Goal: Task Accomplishment & Management: Use online tool/utility

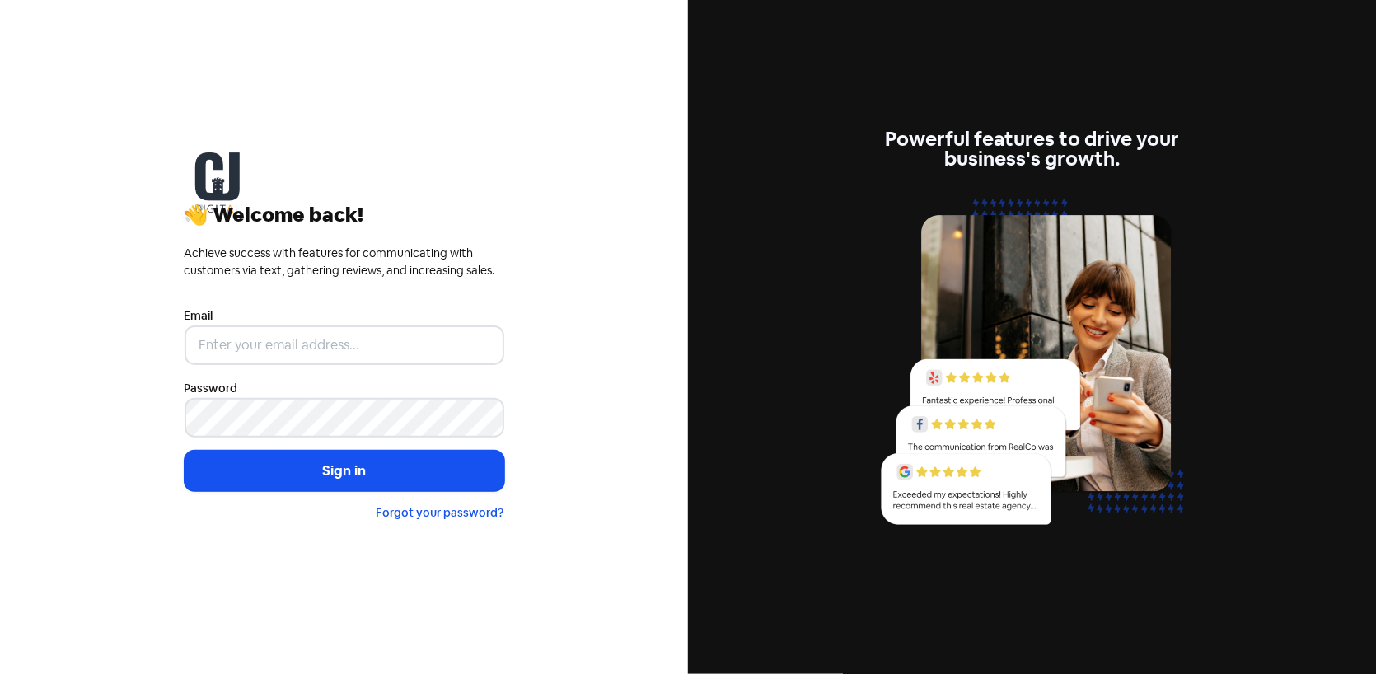
type input "[PERSON_NAME][EMAIL_ADDRESS][DOMAIN_NAME]"
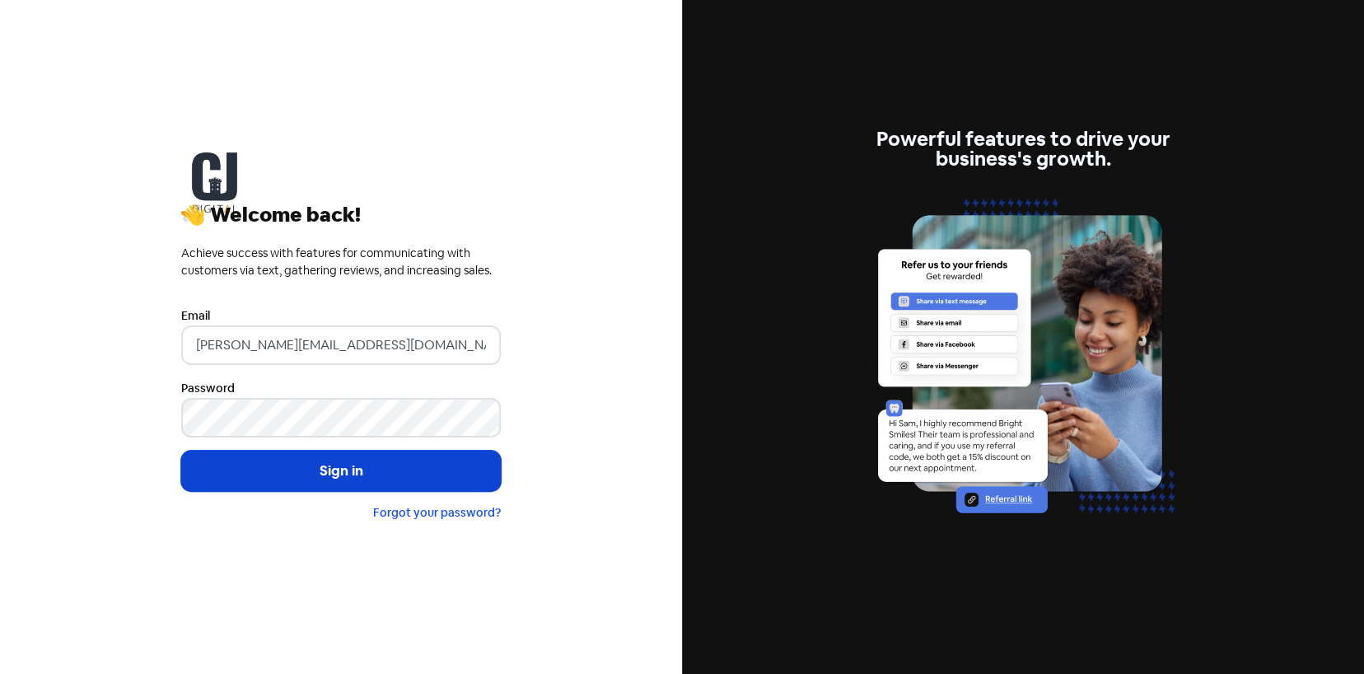
click at [367, 475] on button "Sign in" at bounding box center [341, 471] width 320 height 41
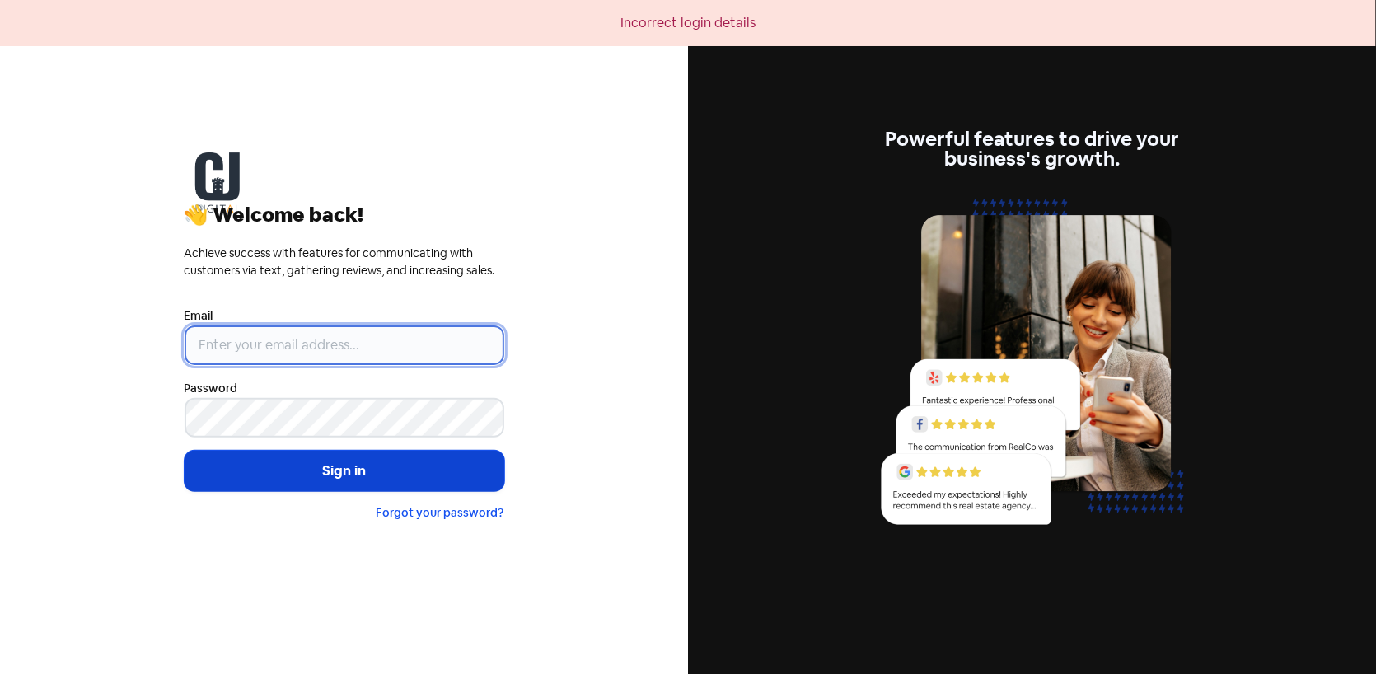
type input "[PERSON_NAME][EMAIL_ADDRESS][DOMAIN_NAME]"
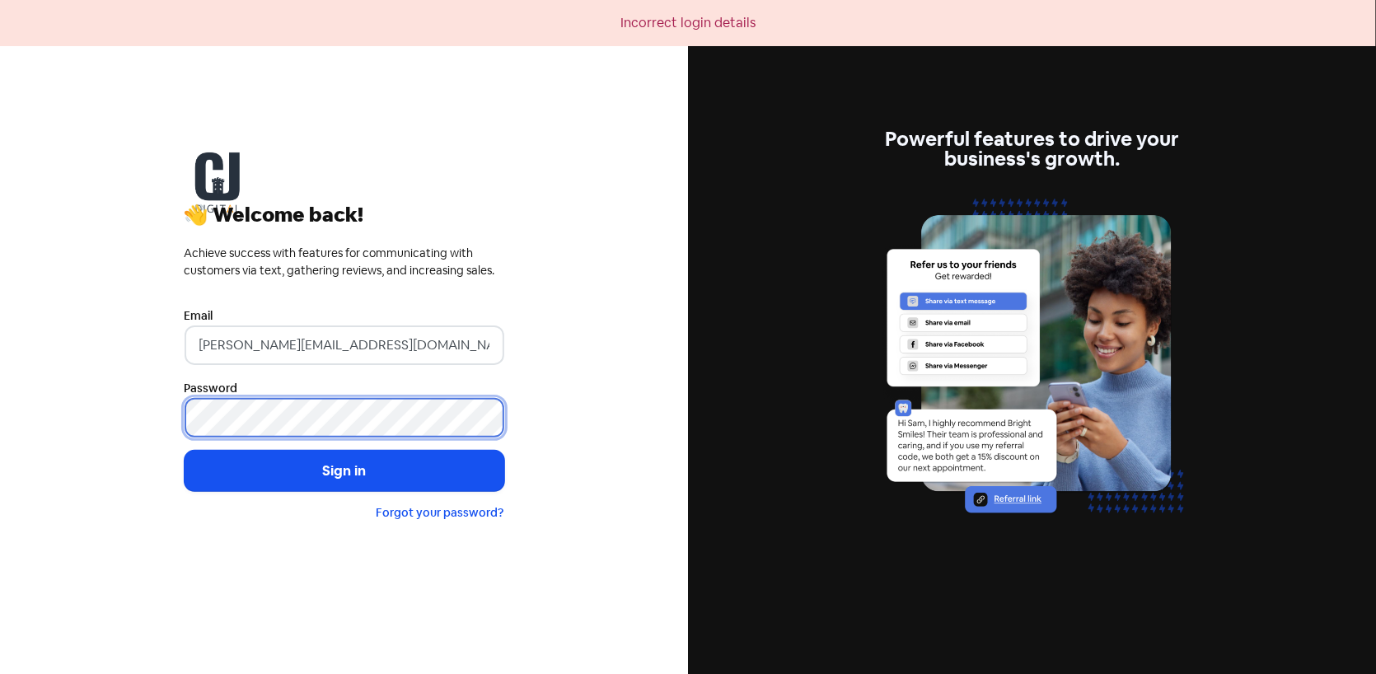
click at [99, 417] on div "👋 Welcome back! Achieve success with features for communicating with customers …" at bounding box center [344, 337] width 688 height 674
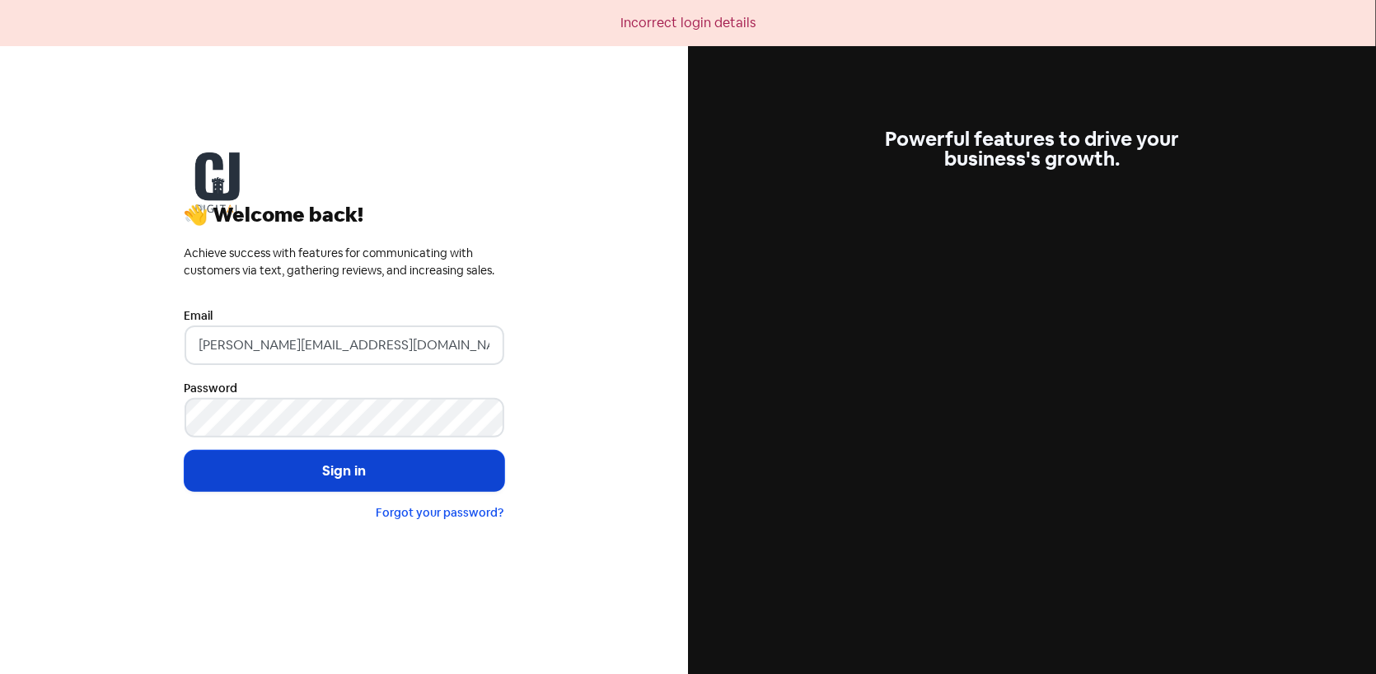
click at [213, 461] on button "Sign in" at bounding box center [345, 471] width 320 height 41
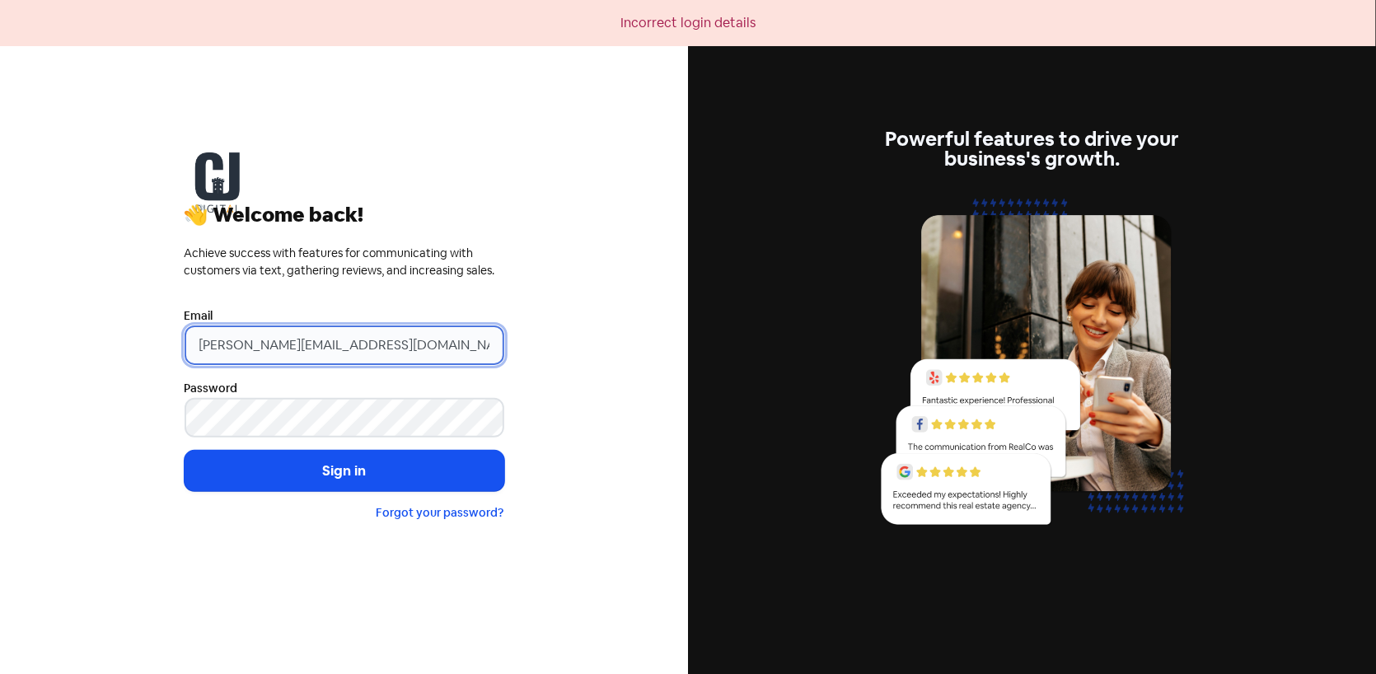
click at [220, 335] on input "[PERSON_NAME][EMAIL_ADDRESS][DOMAIN_NAME]" at bounding box center [345, 345] width 320 height 40
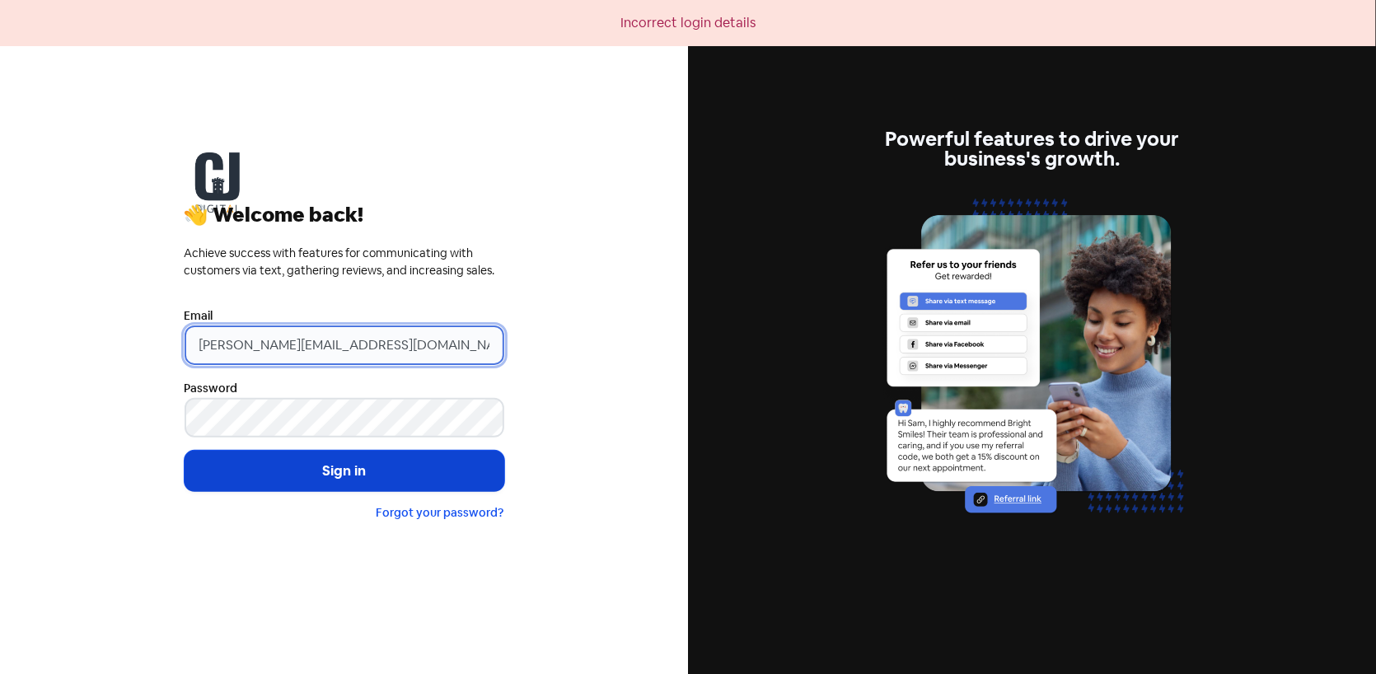
type input "elliot@castlejackson.com.au"
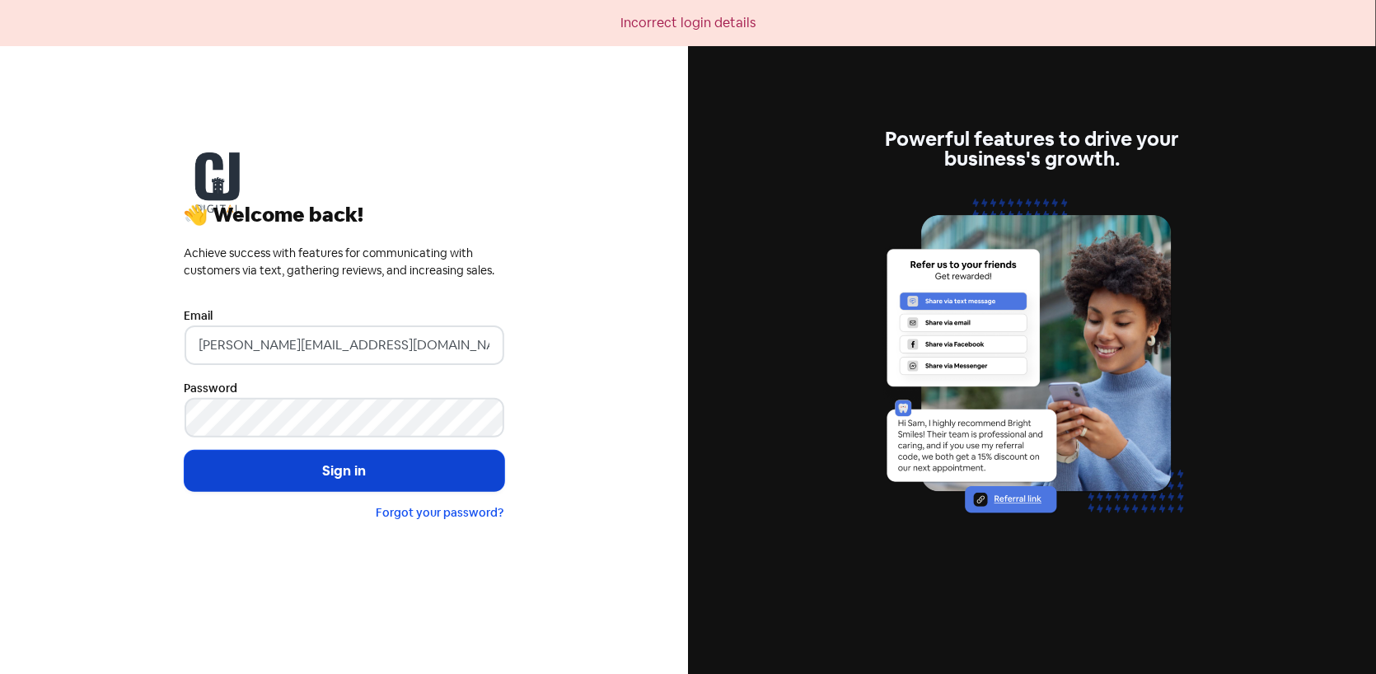
click at [269, 462] on button "Sign in" at bounding box center [345, 471] width 320 height 41
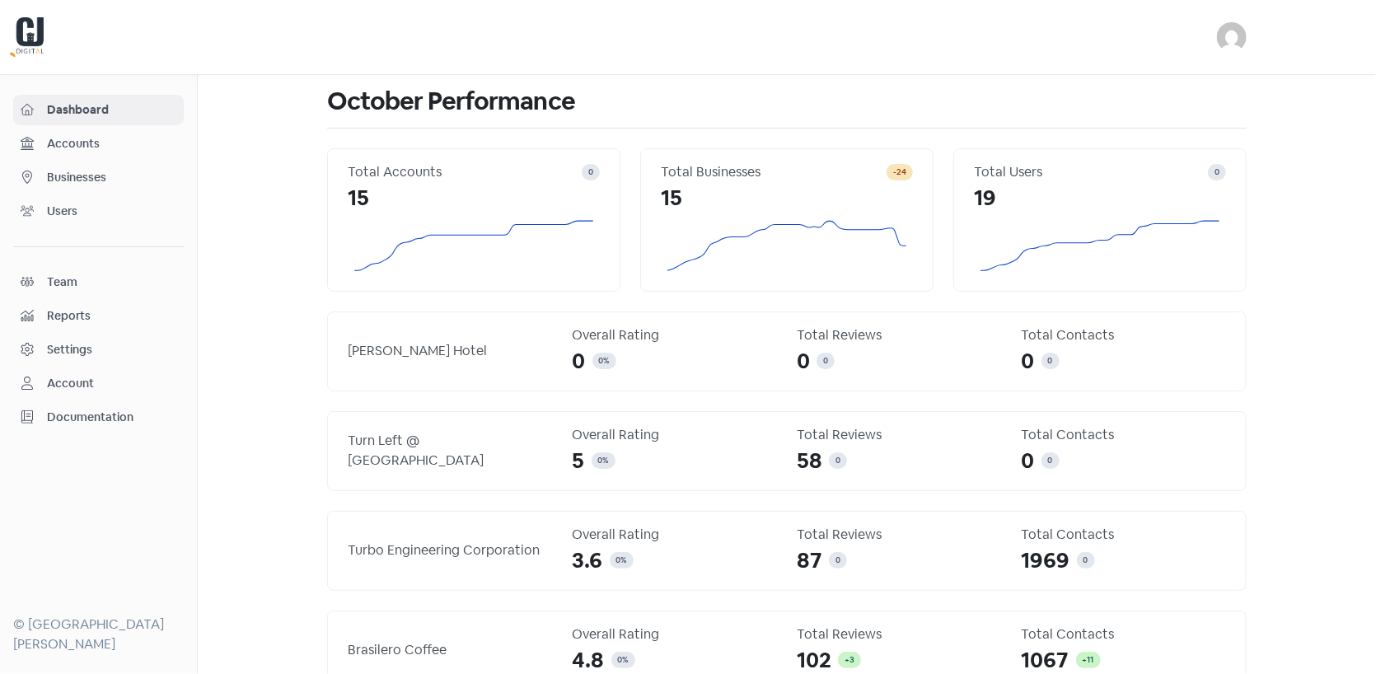
click at [60, 144] on span "Accounts" at bounding box center [111, 143] width 129 height 17
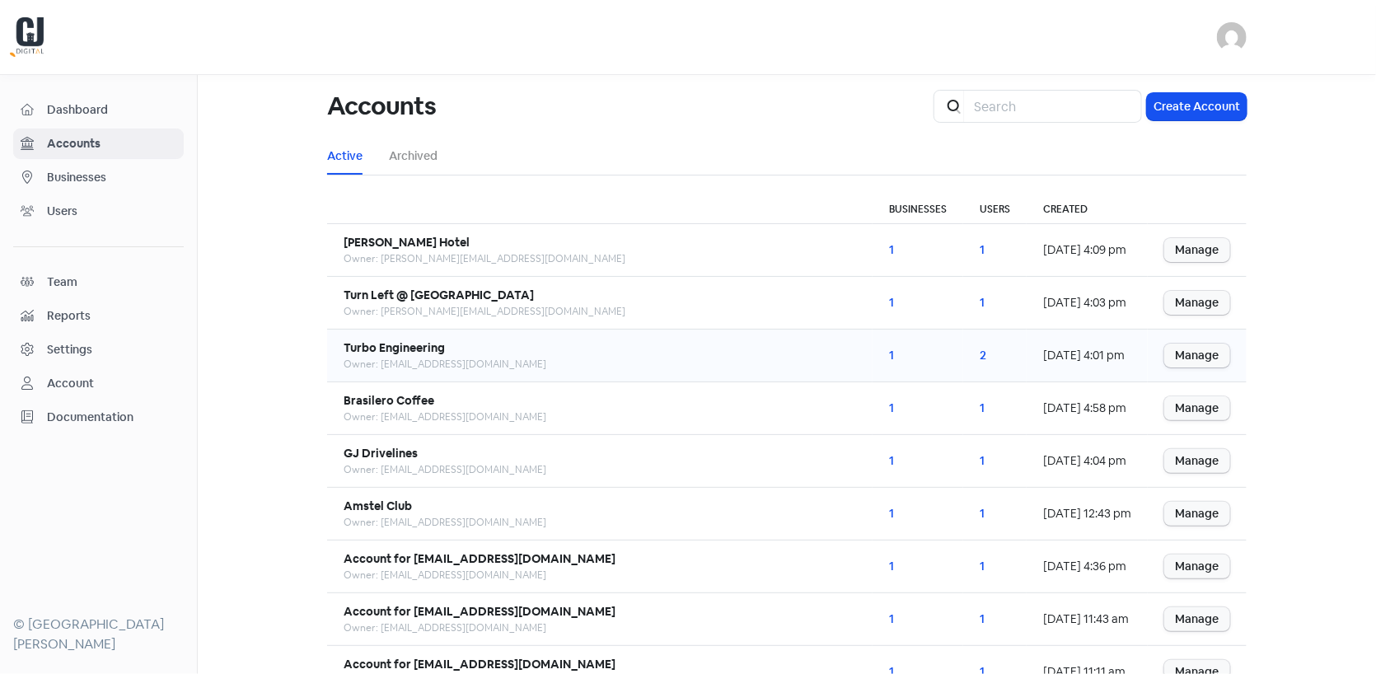
scroll to position [154, 0]
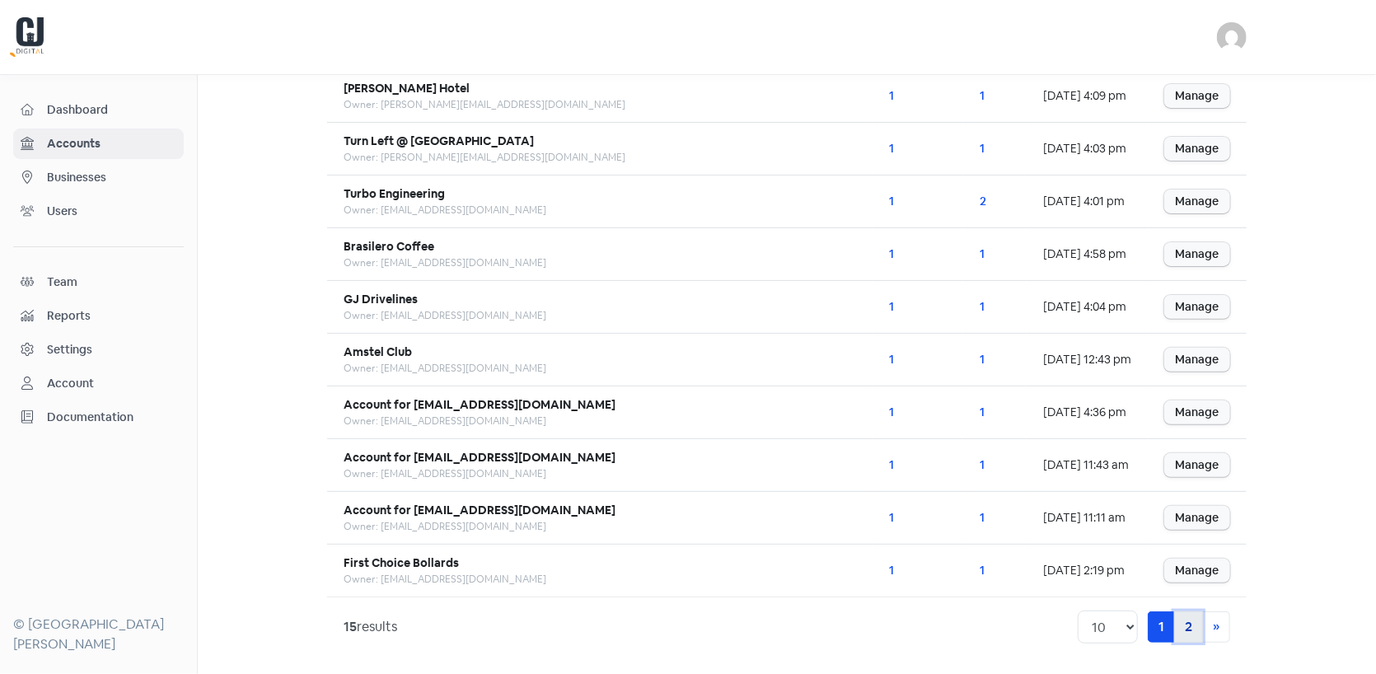
click at [1174, 616] on link "2" at bounding box center [1188, 626] width 29 height 31
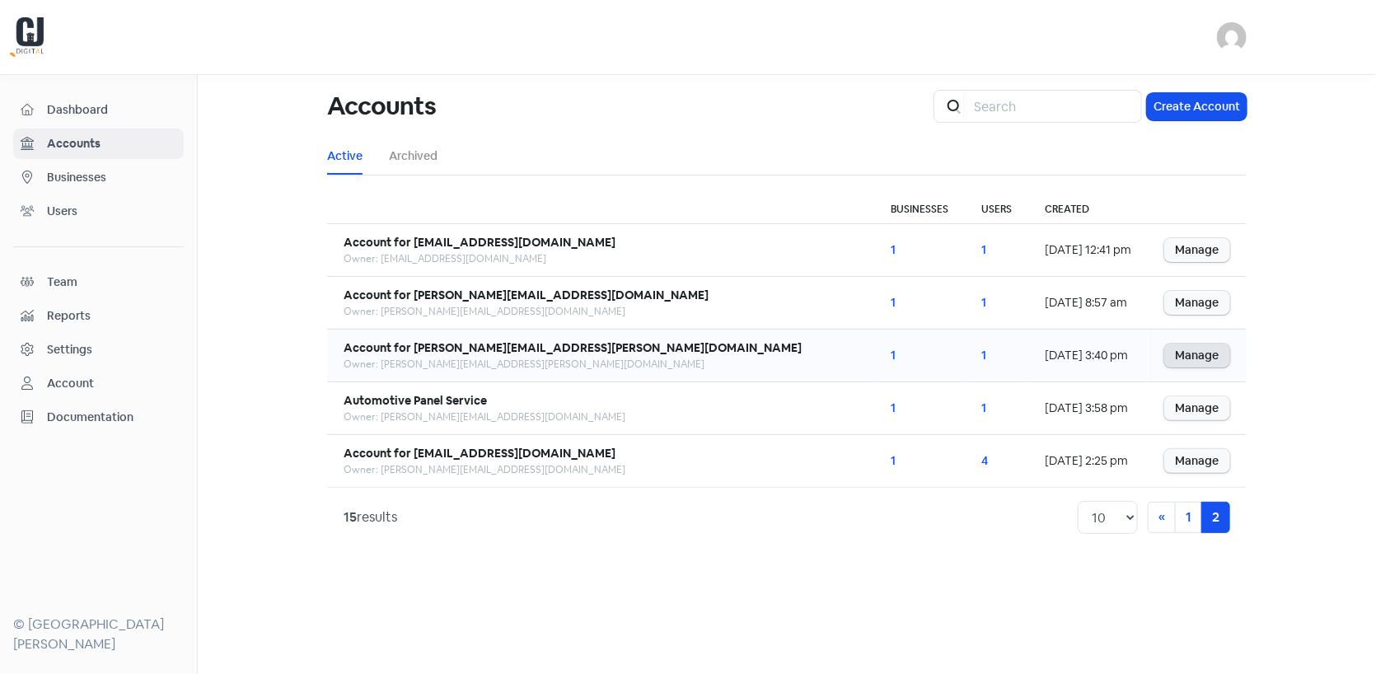
click at [1197, 348] on link "Manage" at bounding box center [1197, 356] width 66 height 24
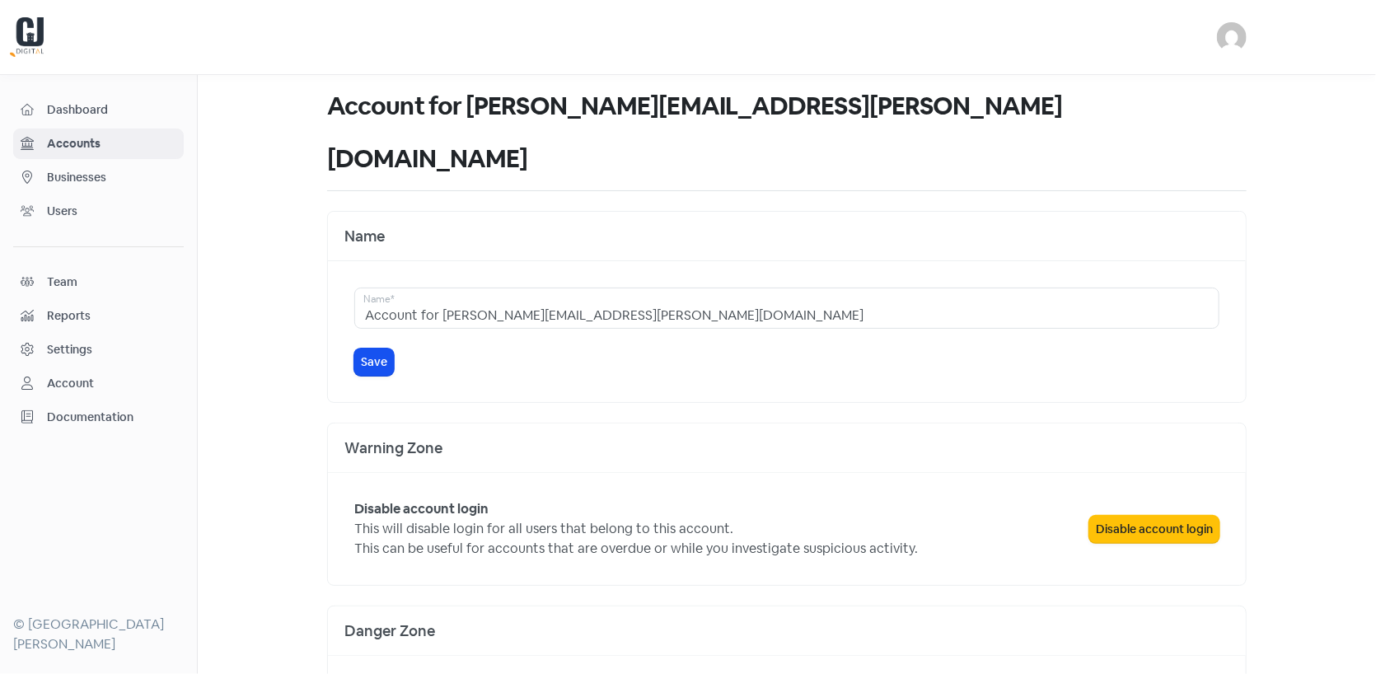
click at [101, 173] on span "Businesses" at bounding box center [111, 177] width 129 height 17
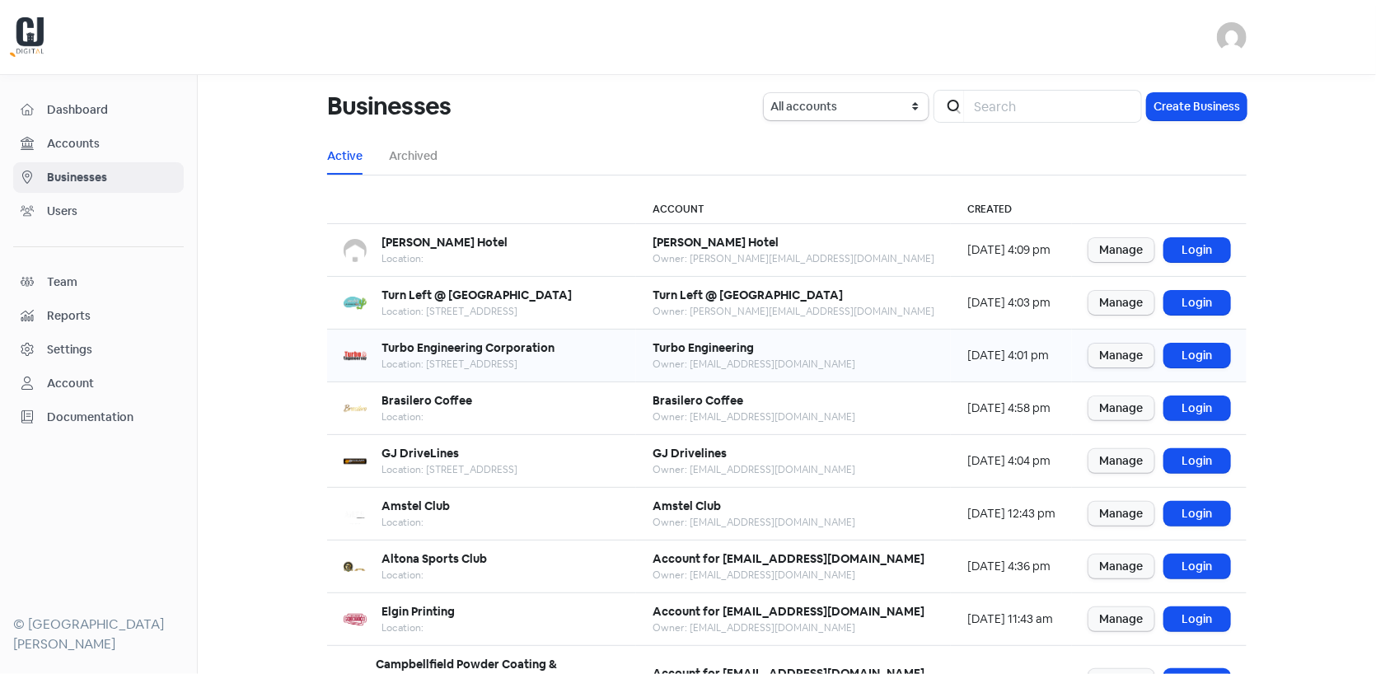
scroll to position [216, 0]
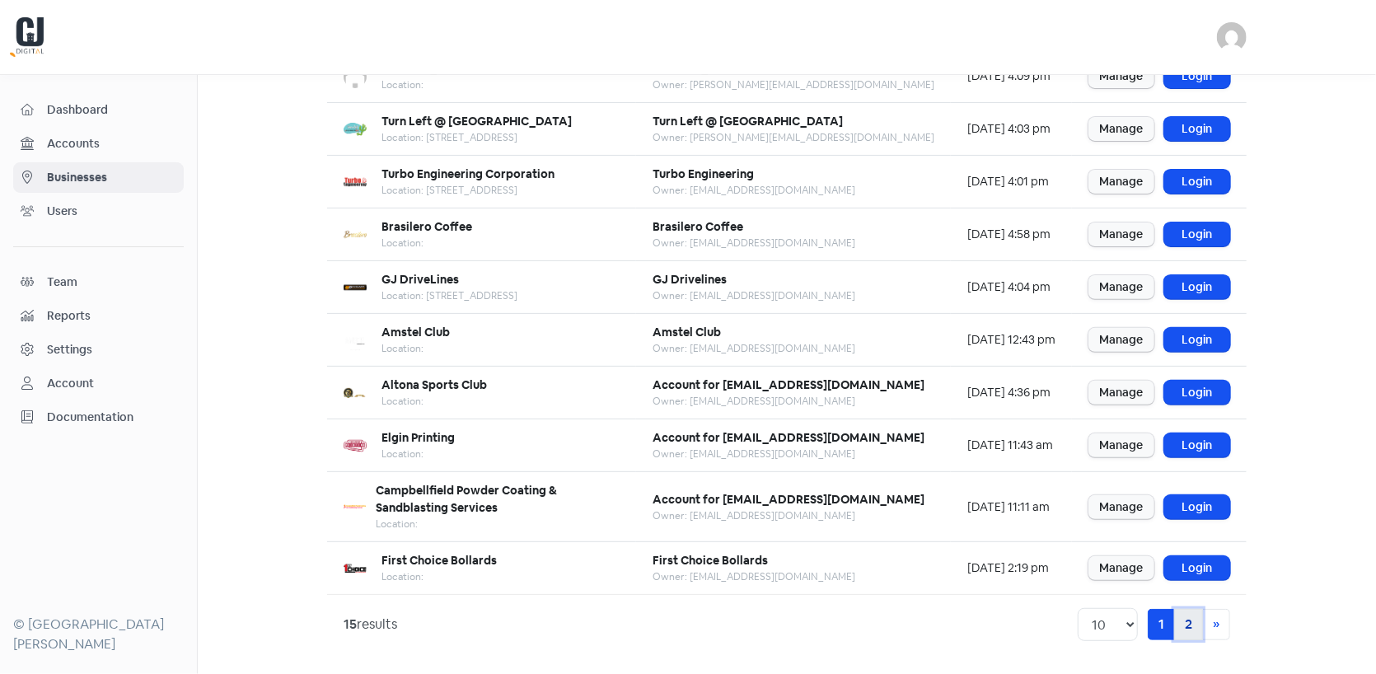
click at [1182, 631] on link "2" at bounding box center [1188, 624] width 29 height 31
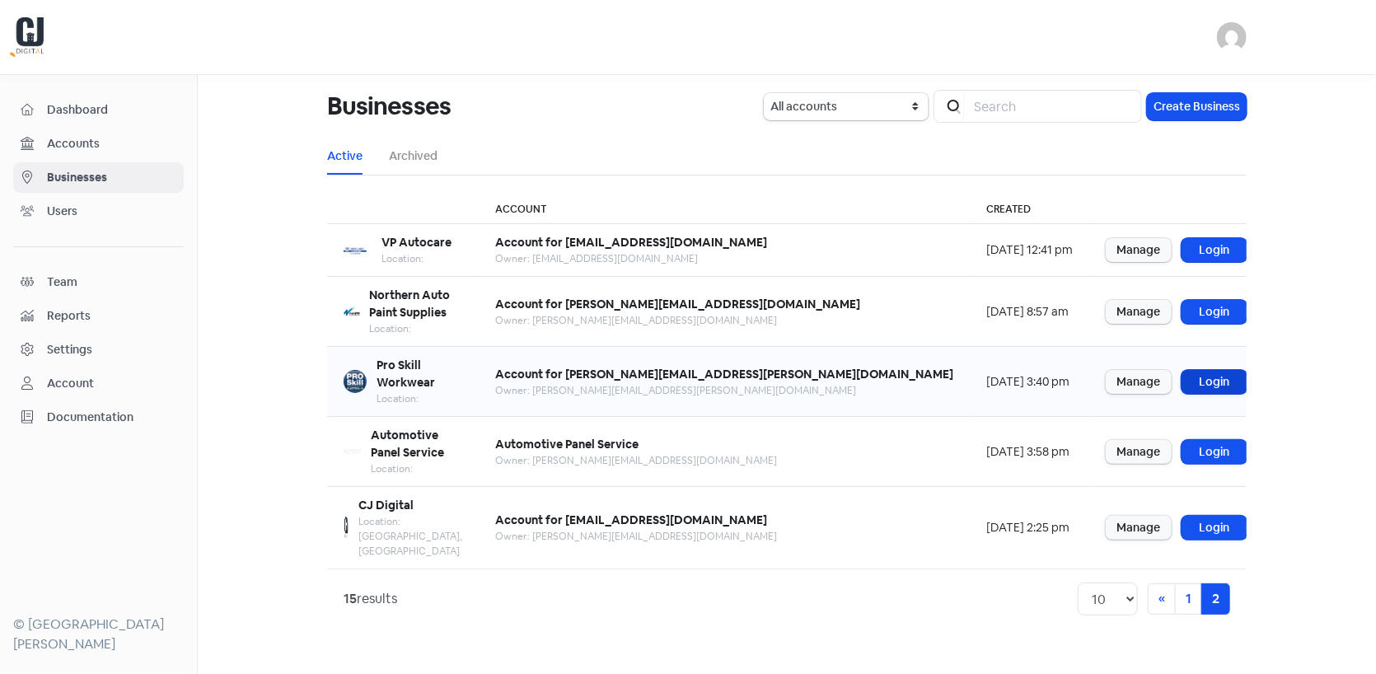
click at [1182, 370] on link "Login" at bounding box center [1215, 382] width 66 height 24
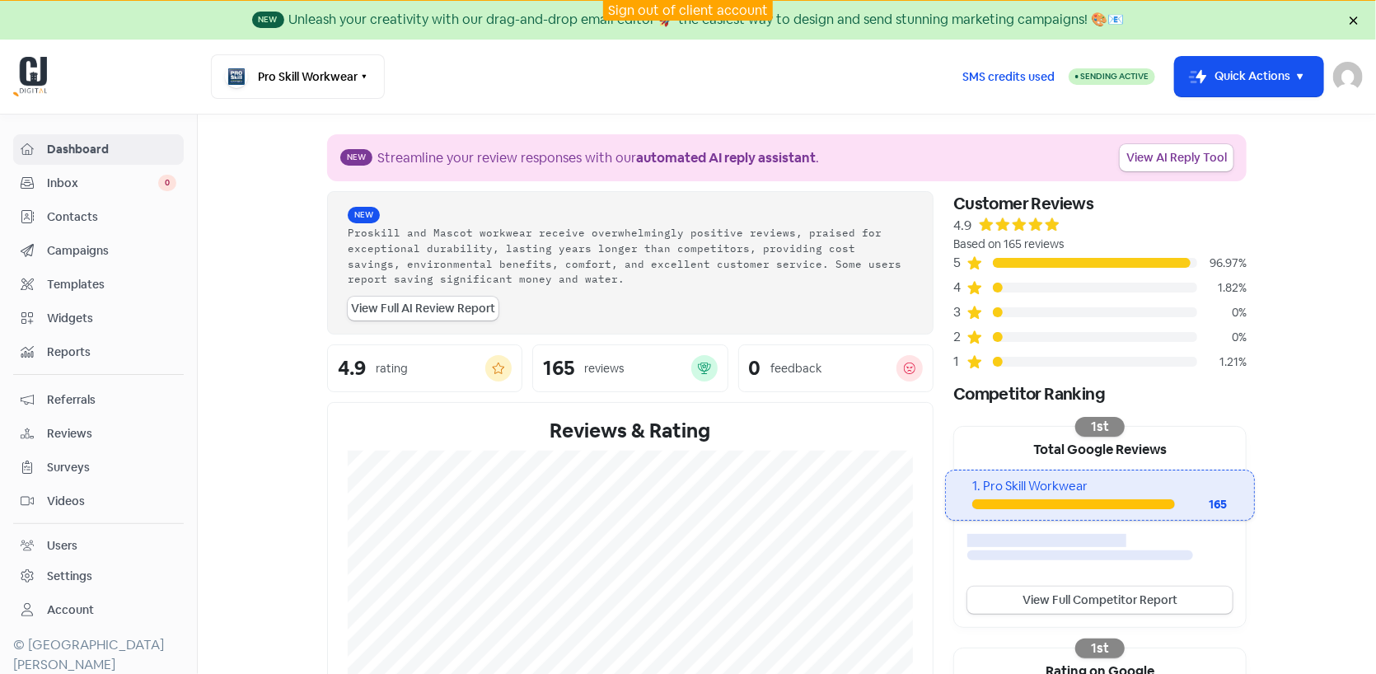
click at [68, 208] on span "Contacts" at bounding box center [111, 216] width 129 height 17
